Goal: Information Seeking & Learning: Check status

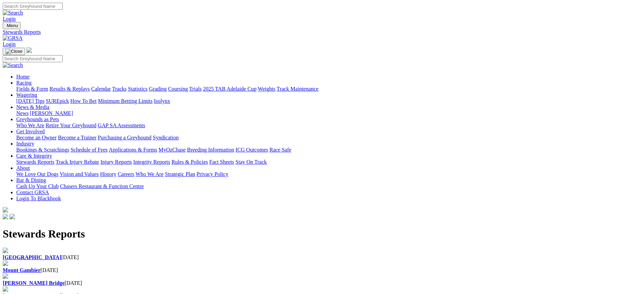
click at [132, 255] on div "Angle Park 11 Aug 2025" at bounding box center [322, 258] width 638 height 6
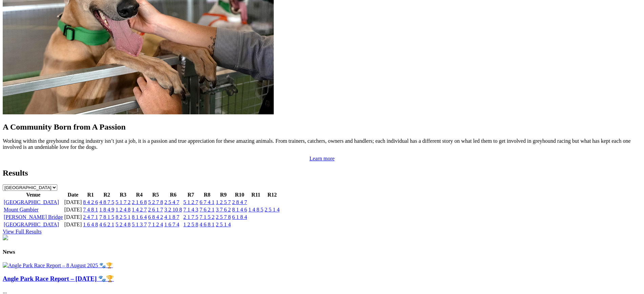
scroll to position [599, 0]
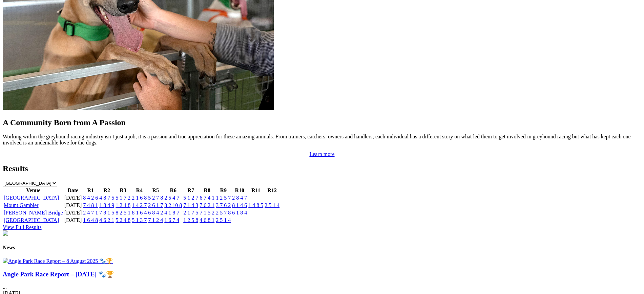
click at [163, 195] on link "5 2 7 8" at bounding box center [155, 198] width 15 height 6
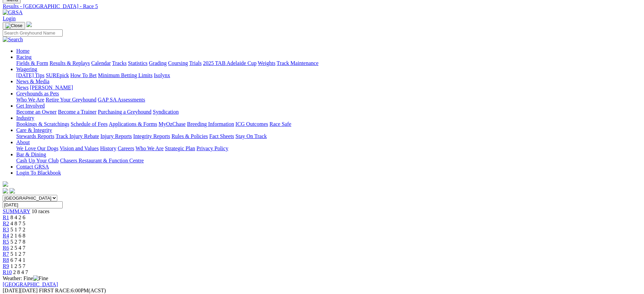
scroll to position [7, 0]
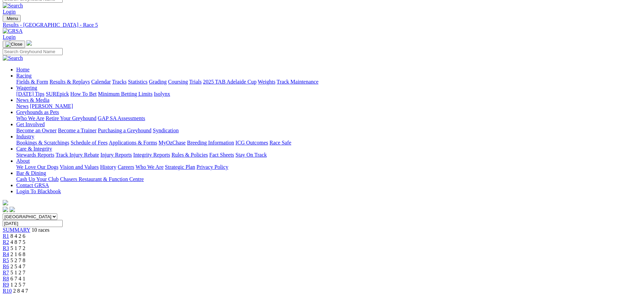
click at [373, 264] on div "R6 2 5 4 7" at bounding box center [322, 267] width 638 height 6
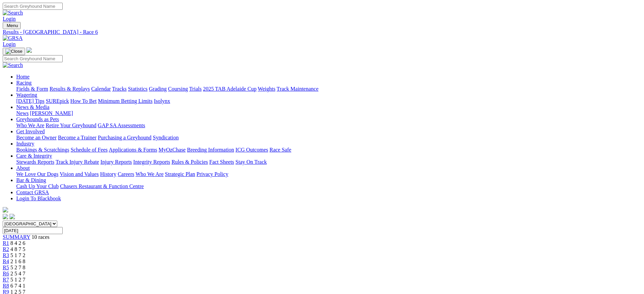
click at [25, 277] on span "5 1 2 7" at bounding box center [17, 280] width 15 height 6
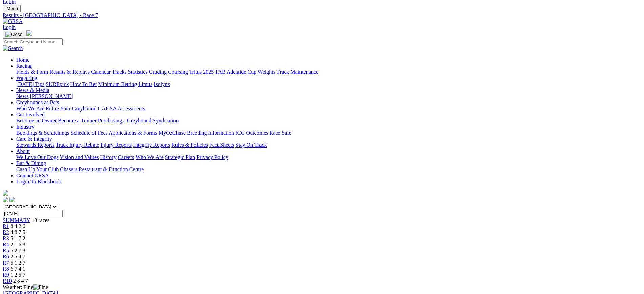
scroll to position [15, 0]
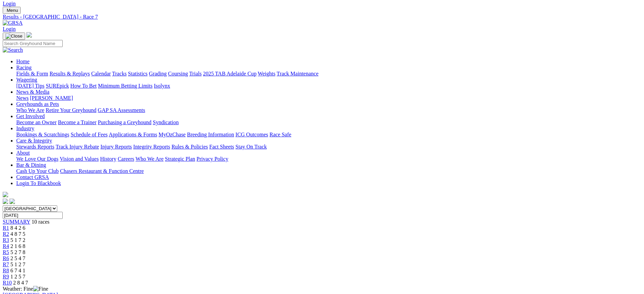
click at [439, 268] on div "R8 6 7 4 1" at bounding box center [322, 271] width 638 height 6
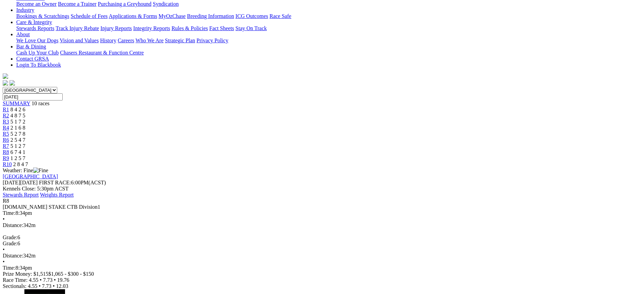
scroll to position [139, 0]
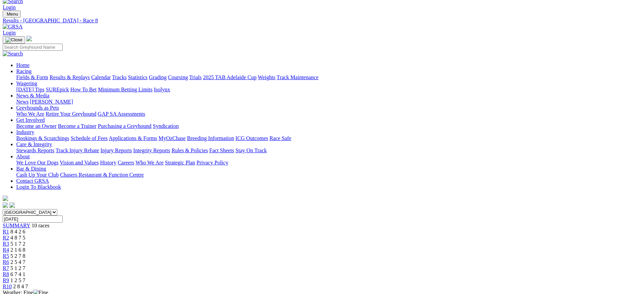
scroll to position [4, 0]
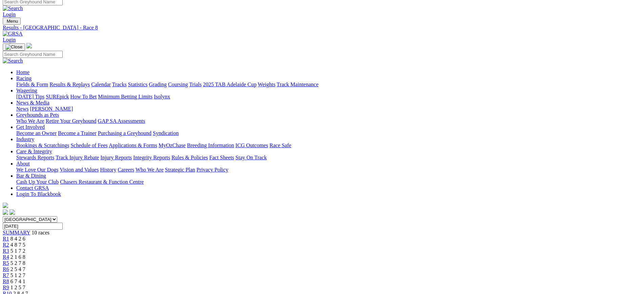
click at [466, 216] on div "South Australia New South Wales Northern Territory Queensland Tasmania Victoria…" at bounding box center [322, 256] width 638 height 81
click at [469, 285] on div "R9 1 2 5 7" at bounding box center [322, 288] width 638 height 6
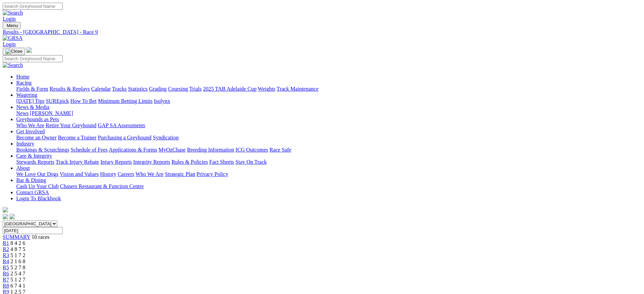
click at [513, 294] on div "R10 2 8 4 7" at bounding box center [322, 298] width 638 height 6
click at [73, 110] on link "[PERSON_NAME]" at bounding box center [51, 113] width 43 height 6
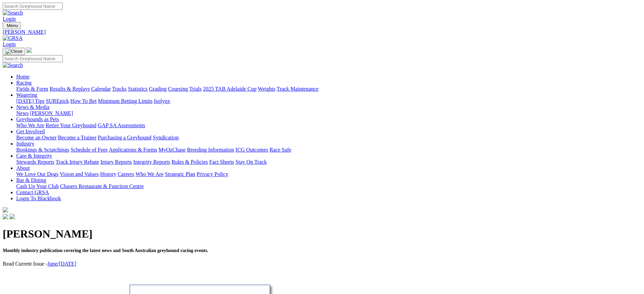
click at [23, 35] on img at bounding box center [13, 38] width 20 height 6
